Goal: Transaction & Acquisition: Purchase product/service

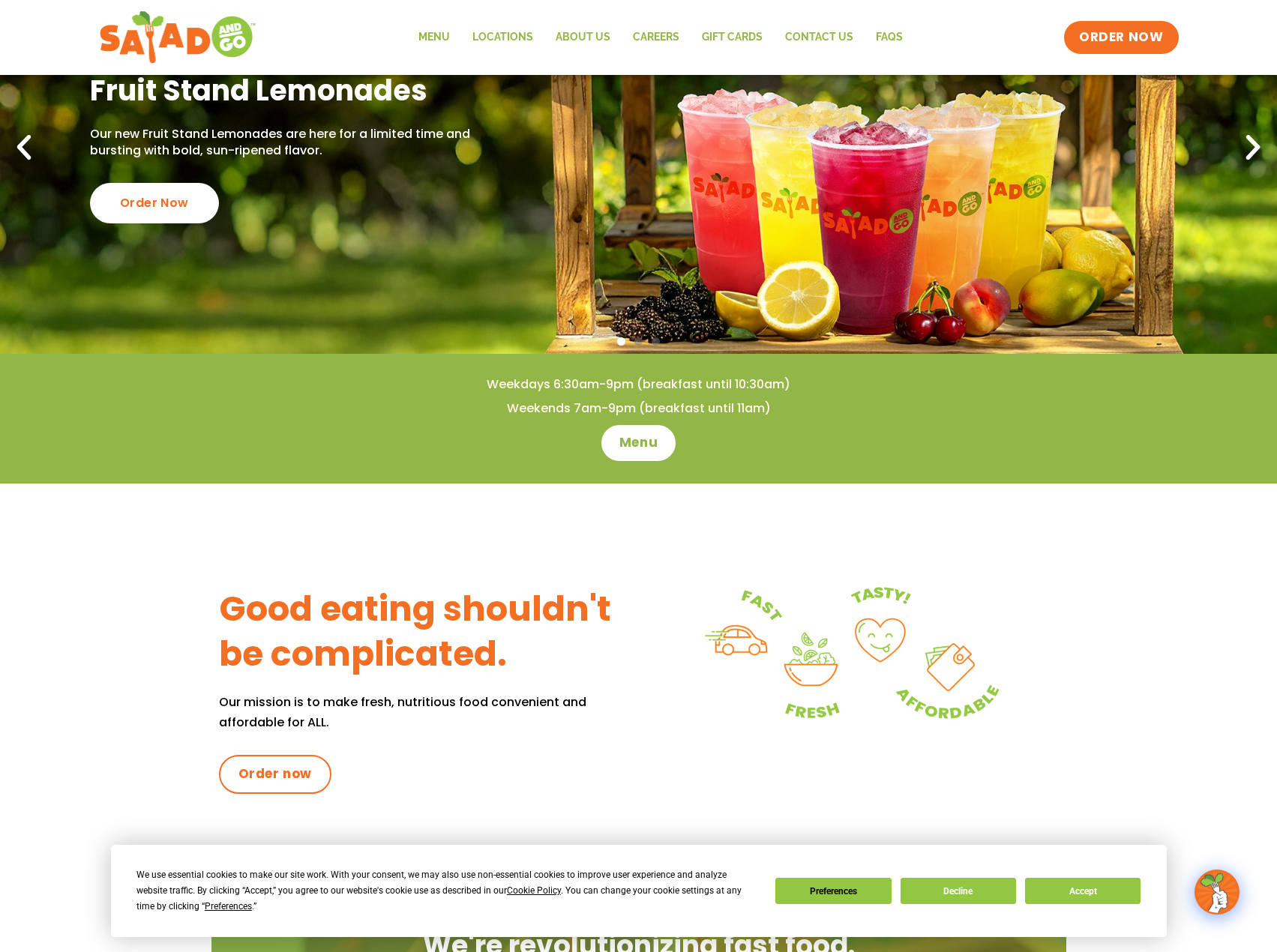
scroll to position [300, 0]
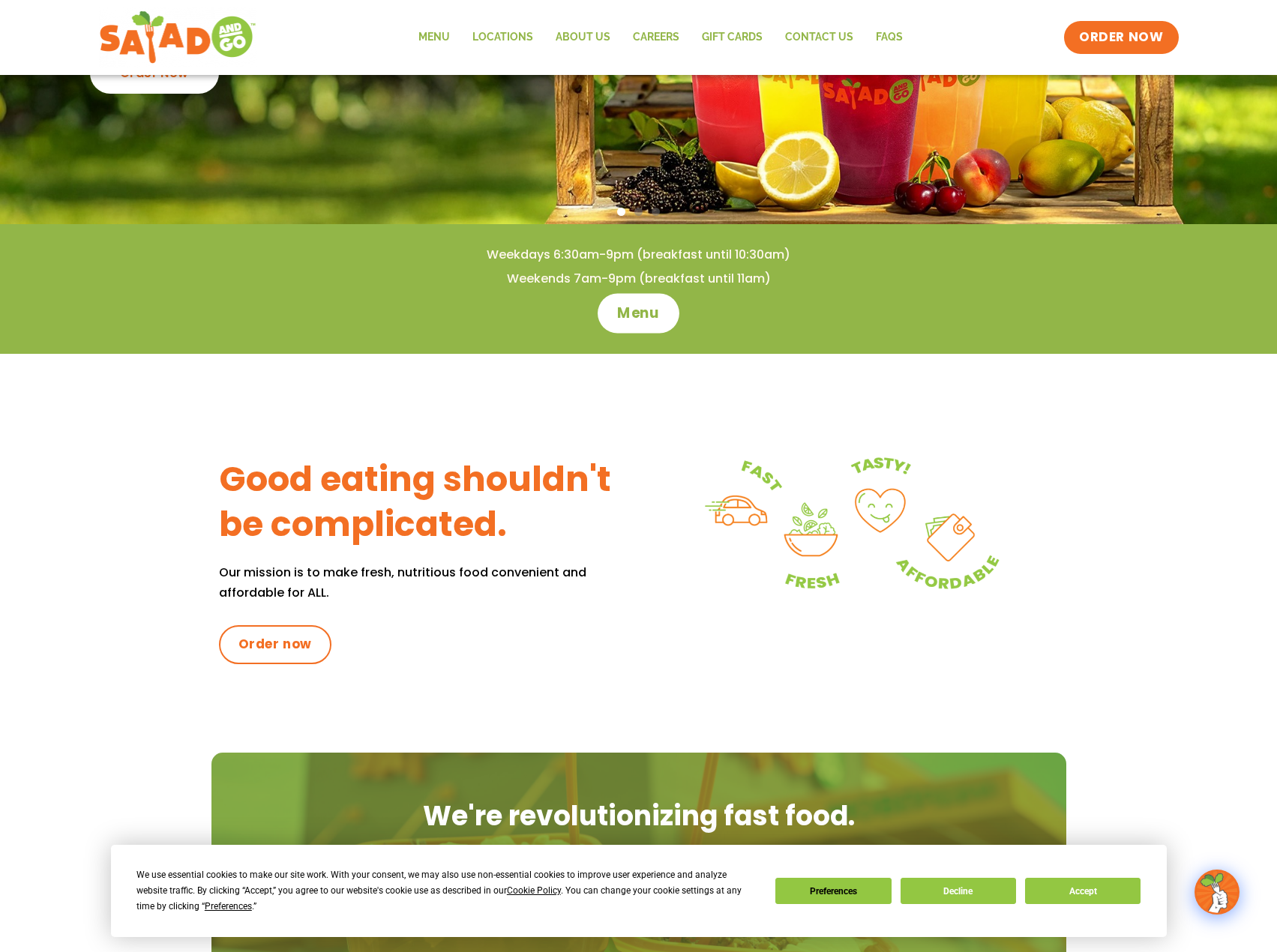
click at [624, 303] on span "Menu" at bounding box center [638, 313] width 42 height 19
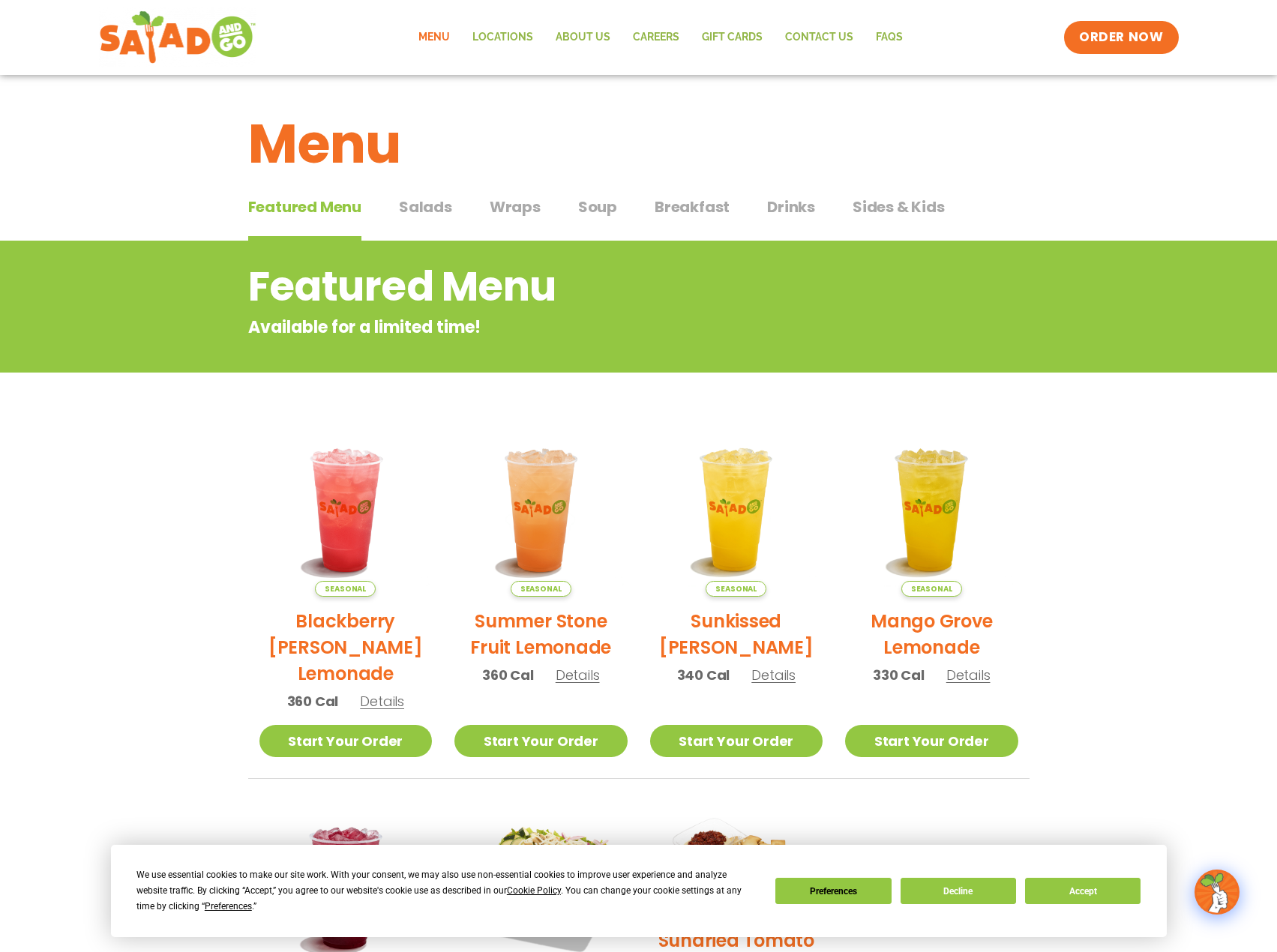
click at [427, 202] on span "Salads" at bounding box center [425, 206] width 53 height 22
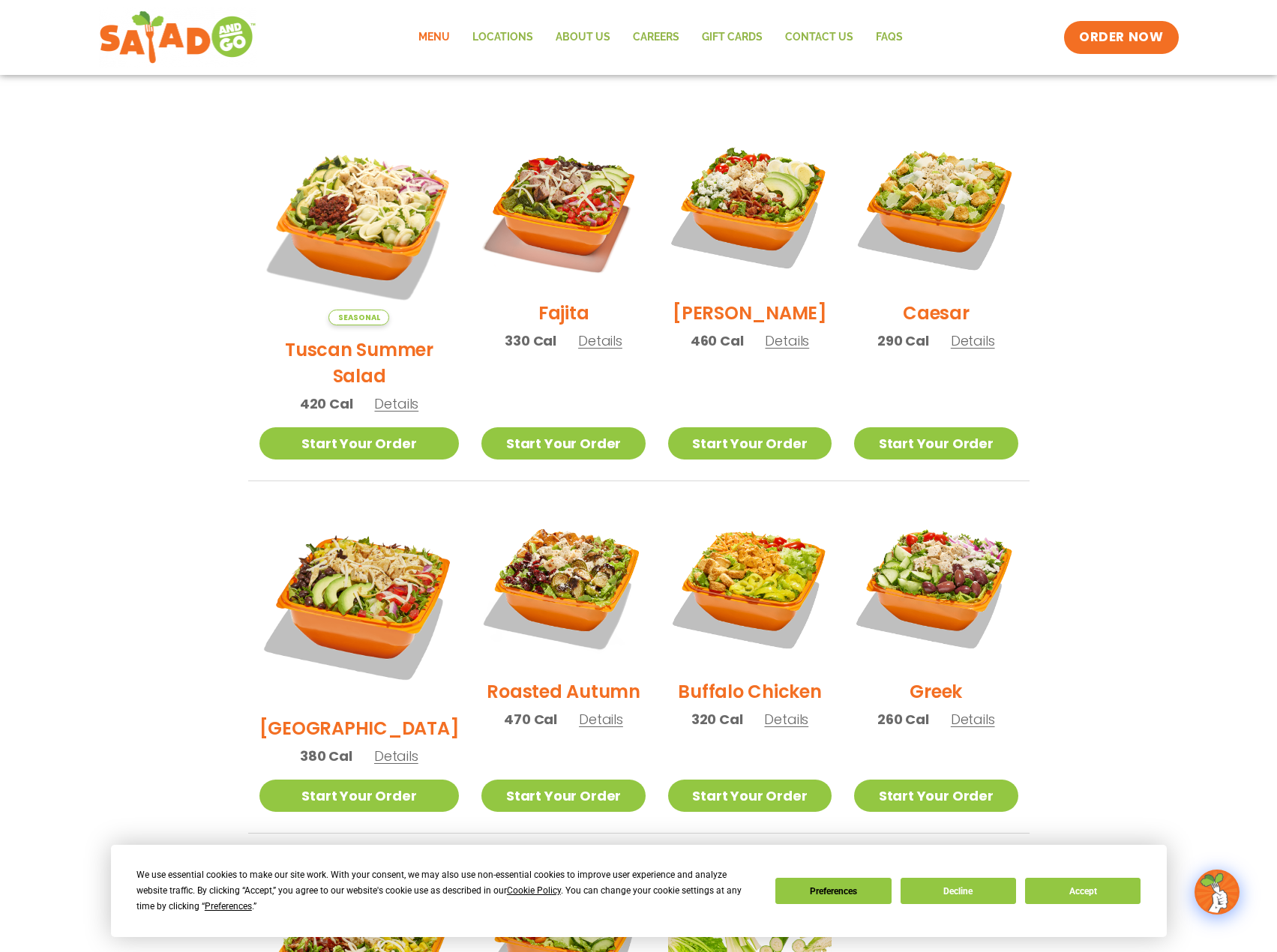
scroll to position [375, 0]
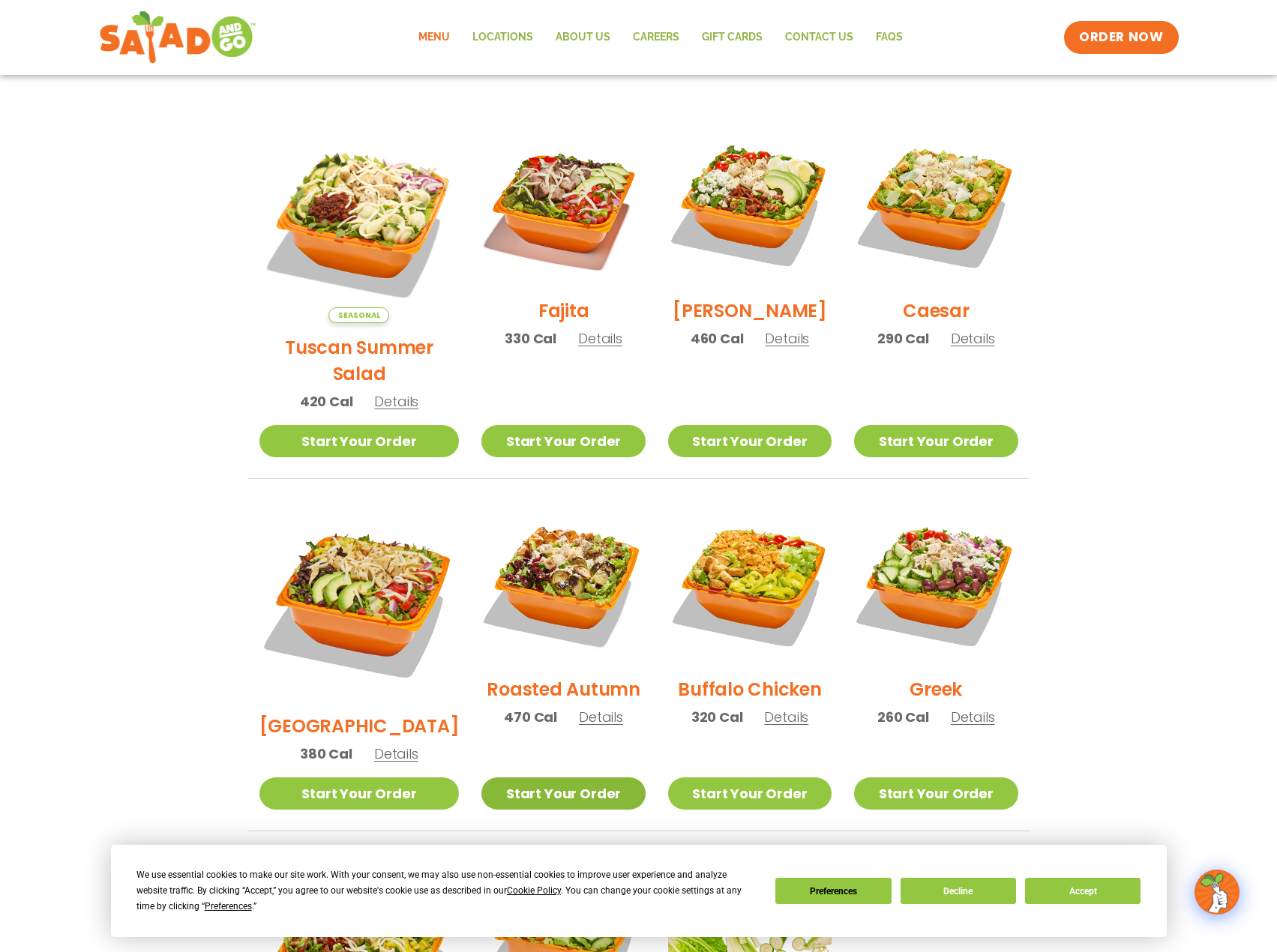
click at [567, 778] on link "Start Your Order" at bounding box center [563, 794] width 163 height 32
